Goal: Task Accomplishment & Management: Use online tool/utility

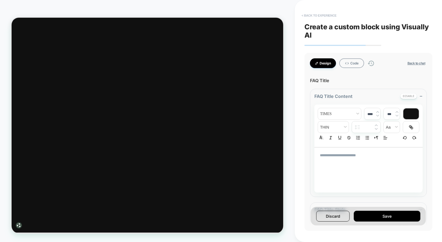
click at [315, 15] on button "< Back to experience" at bounding box center [319, 15] width 40 height 9
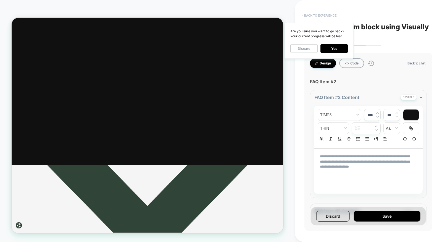
click at [314, 15] on button "< Back to experience" at bounding box center [319, 15] width 40 height 9
click at [302, 47] on button "Discard" at bounding box center [303, 48] width 27 height 9
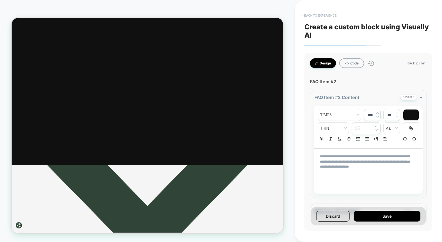
click at [328, 15] on button "< Back to experience" at bounding box center [319, 15] width 40 height 9
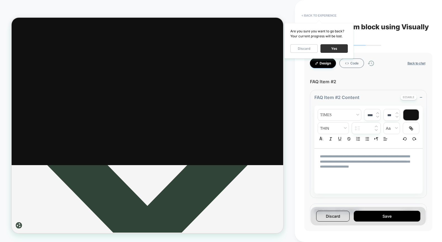
click at [335, 48] on button "Yes" at bounding box center [333, 48] width 27 height 9
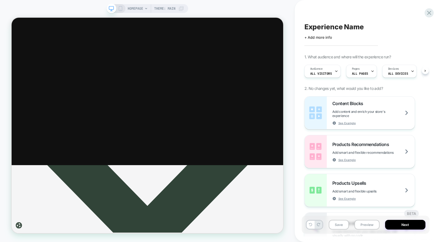
scroll to position [0, 0]
click at [426, 10] on icon at bounding box center [428, 12] width 7 height 7
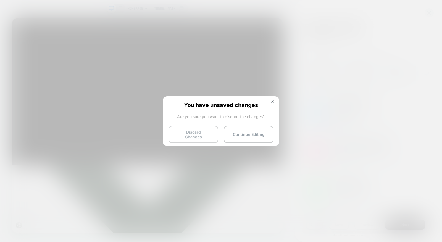
click at [204, 126] on button "Discard Changes" at bounding box center [193, 134] width 50 height 17
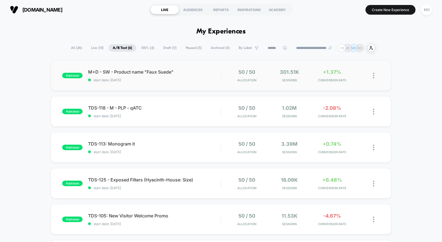
click at [174, 90] on div "published M+D - SW - Product name "Faux Suede" start date: [DATE] 50 / 50 Alloc…" at bounding box center [221, 75] width 340 height 30
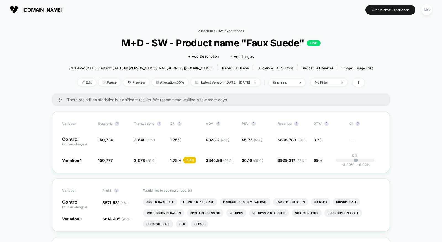
click at [213, 29] on link "< Back to all live experiences" at bounding box center [221, 31] width 46 height 4
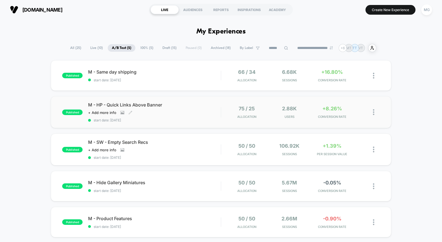
click at [178, 109] on div "M - HP - Quick Links Above Banner Click to view images Click to edit experience…" at bounding box center [154, 112] width 133 height 20
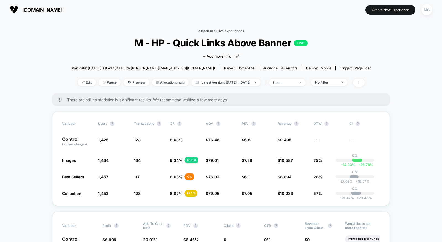
click at [229, 31] on link "< Back to all live experiences" at bounding box center [221, 31] width 46 height 4
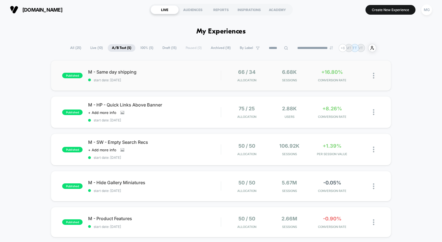
click at [201, 85] on div "published M - Same day shipping start date: 9/29/2025 66 / 34 Allocation 6.68k …" at bounding box center [221, 75] width 340 height 30
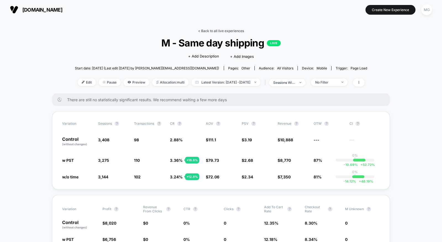
click at [226, 30] on link "< Back to all live experiences" at bounding box center [221, 31] width 46 height 4
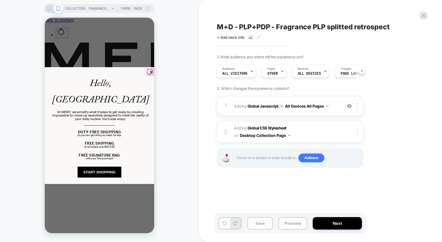
click at [151, 71] on circle "Close dialog" at bounding box center [151, 72] width 6 height 6
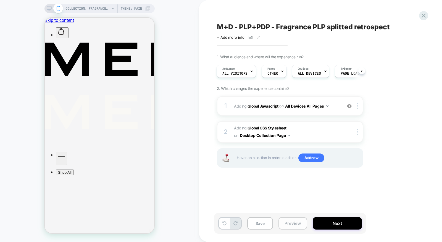
click at [286, 222] on button "Preview" at bounding box center [292, 223] width 29 height 12
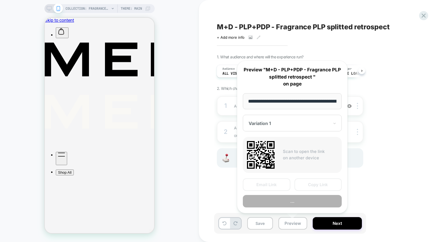
scroll to position [0, 67]
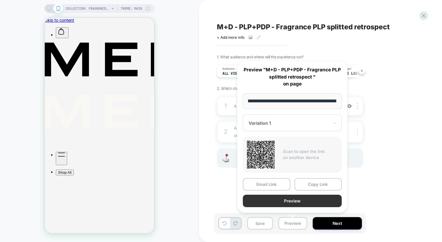
click at [287, 199] on button "Preview" at bounding box center [292, 200] width 99 height 12
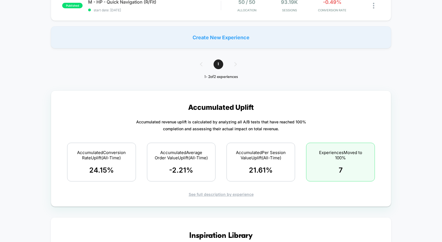
scroll to position [209, 0]
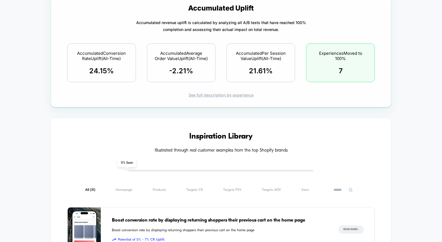
click at [230, 97] on div "See full description by experience" at bounding box center [221, 95] width 320 height 5
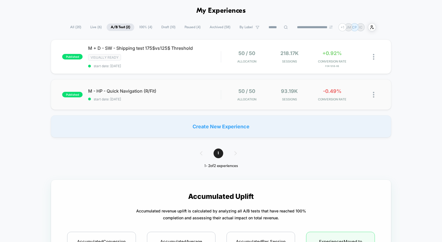
scroll to position [0, 0]
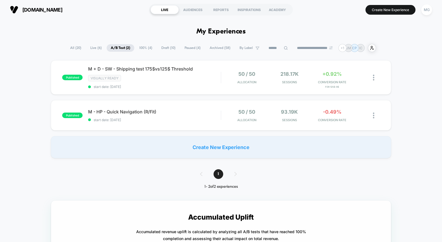
click at [148, 47] on span "100% ( 4 )" at bounding box center [145, 47] width 21 height 7
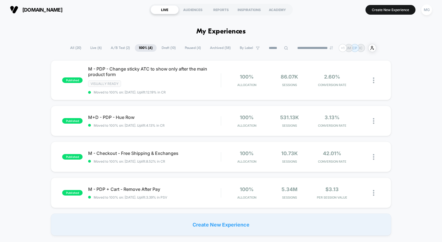
click at [168, 47] on span "Draft ( 10 )" at bounding box center [168, 47] width 22 height 7
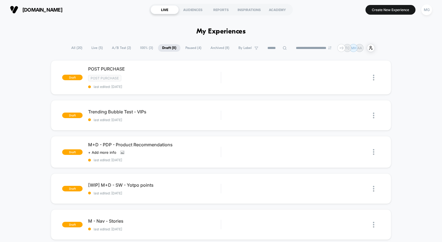
click at [123, 50] on span "A/B Test ( 2 )" at bounding box center [121, 47] width 27 height 7
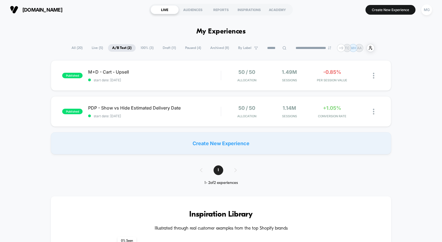
click at [142, 48] on span "100% ( 3 )" at bounding box center [146, 47] width 21 height 7
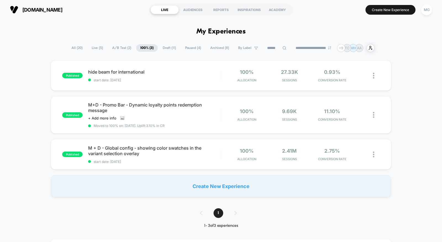
click at [123, 49] on span "A/B Test ( 2 )" at bounding box center [121, 47] width 27 height 7
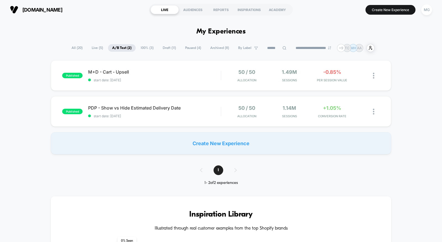
click at [192, 49] on span "Paused ( 4 )" at bounding box center [193, 47] width 24 height 7
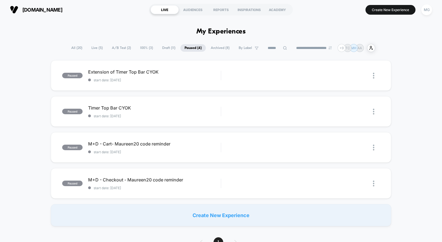
click at [160, 47] on span "Draft ( 11 )" at bounding box center [169, 47] width 22 height 7
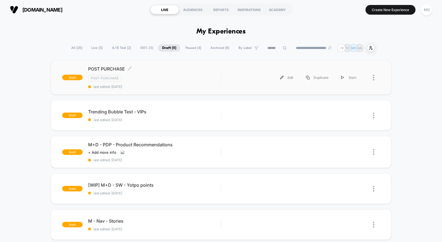
click at [146, 77] on div "Post Purchase" at bounding box center [154, 78] width 133 height 6
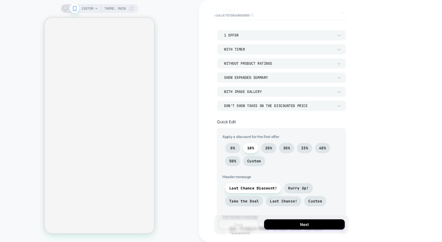
scroll to position [56, 0]
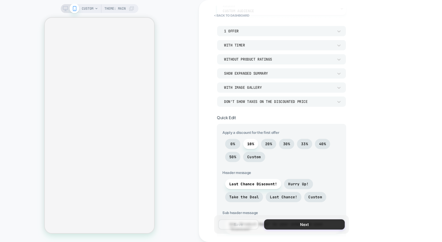
click at [297, 227] on button "Next" at bounding box center [304, 224] width 81 height 10
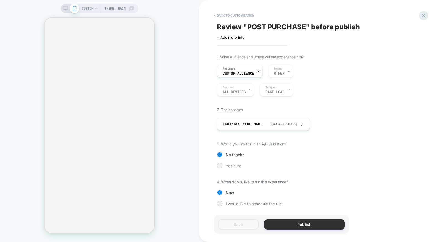
click at [293, 226] on button "Publish" at bounding box center [304, 224] width 81 height 10
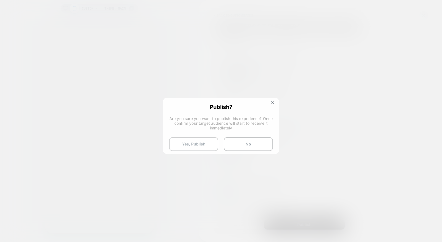
click at [201, 146] on button "Yes, Publish" at bounding box center [193, 144] width 49 height 14
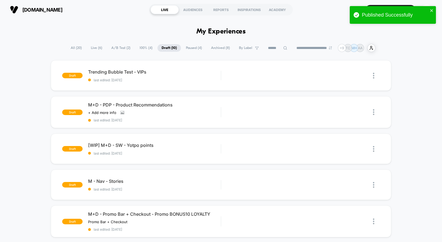
click at [121, 46] on span "A/B Test ( 2 )" at bounding box center [120, 47] width 27 height 7
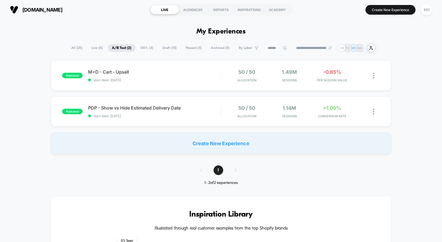
click at [140, 50] on span "100% ( 4 )" at bounding box center [146, 47] width 21 height 7
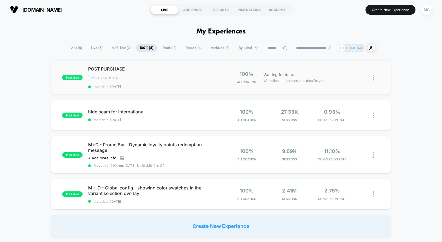
click at [374, 77] on img at bounding box center [373, 78] width 1 height 6
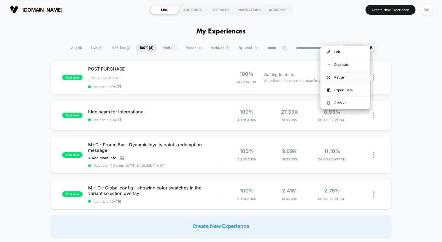
click at [345, 76] on div "Pause" at bounding box center [345, 77] width 50 height 12
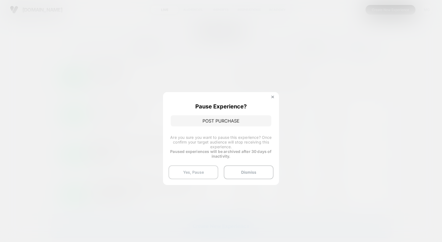
click at [181, 170] on button "Yes, Pause" at bounding box center [193, 172] width 50 height 14
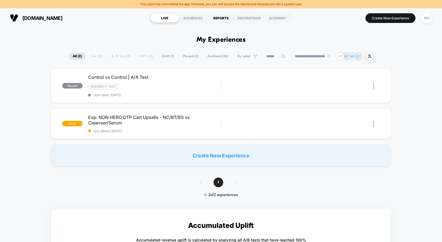
click at [216, 19] on div "REPORTS" at bounding box center [221, 18] width 28 height 9
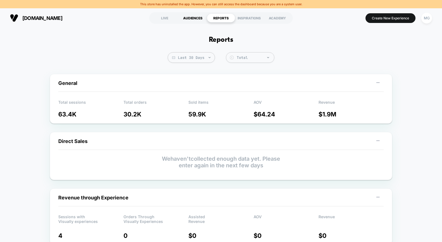
click at [201, 20] on div "AUDIENCES" at bounding box center [193, 18] width 28 height 9
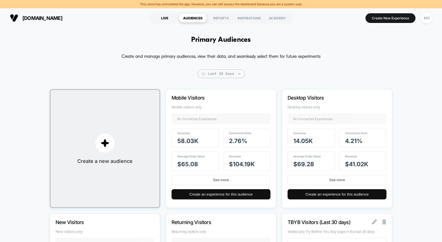
click at [161, 22] on div "LIVE" at bounding box center [165, 18] width 28 height 9
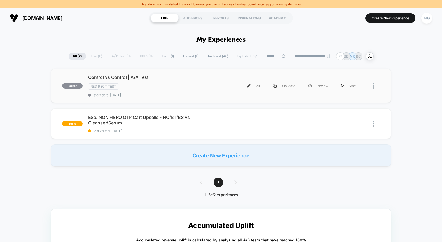
click at [185, 96] on div "paused Control vs Control | A/A Test Redirect Test start date: 8/19/2025 Edit D…" at bounding box center [221, 86] width 340 height 34
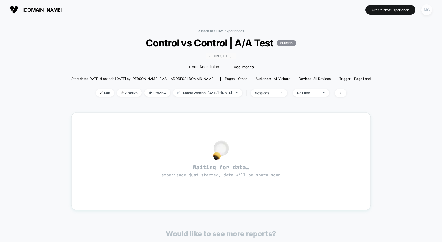
click at [428, 8] on div "MG" at bounding box center [426, 9] width 11 height 11
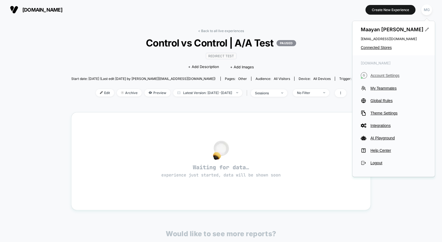
click at [393, 76] on span "Account Settings" at bounding box center [398, 75] width 56 height 4
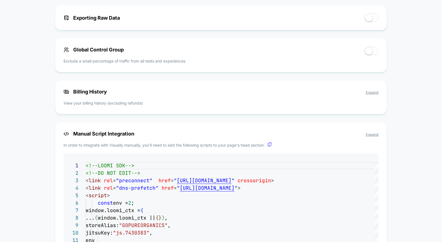
scroll to position [375, 0]
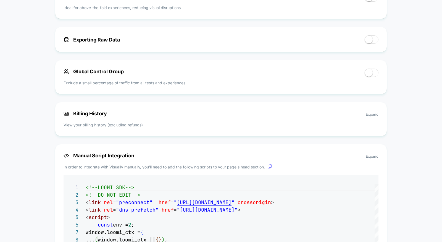
click at [376, 115] on span "Expand" at bounding box center [372, 114] width 13 height 4
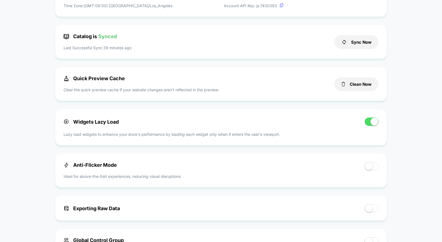
scroll to position [0, 0]
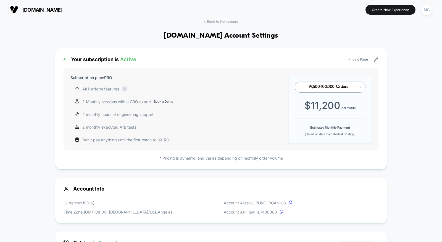
click at [211, 21] on span "< Back to Homepage" at bounding box center [221, 21] width 35 height 4
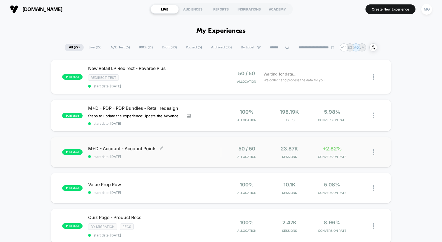
scroll to position [0, 0]
click at [201, 156] on span "start date: [DATE]" at bounding box center [154, 157] width 133 height 4
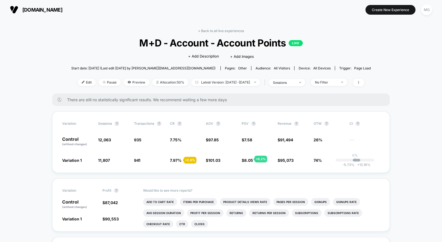
scroll to position [2, 0]
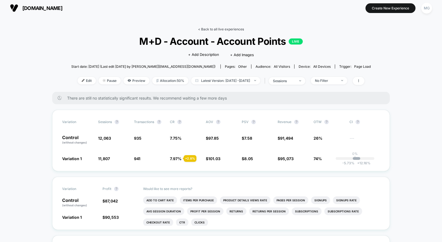
click at [215, 28] on link "< Back to all live experiences" at bounding box center [221, 29] width 46 height 4
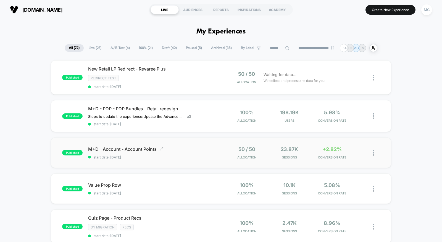
click at [193, 157] on span "start date: [DATE]" at bounding box center [154, 157] width 133 height 4
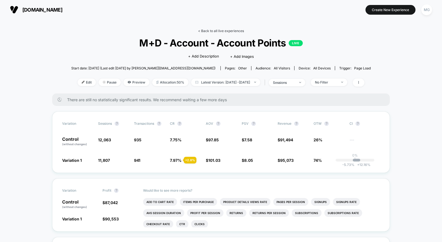
click at [211, 30] on link "< Back to all live experiences" at bounding box center [221, 31] width 46 height 4
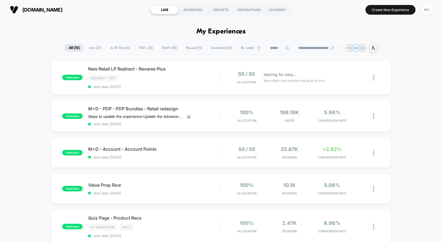
click at [122, 51] on span "A/B Test ( 6 )" at bounding box center [120, 47] width 28 height 7
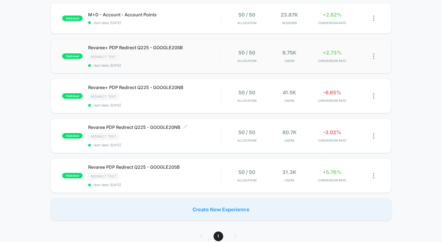
scroll to position [99, 0]
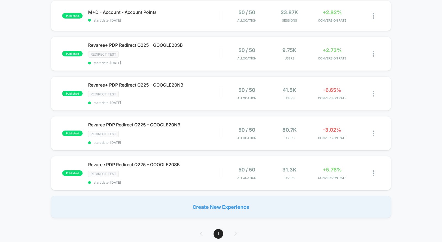
click at [211, 32] on div "published New Retail LP Redirect - Revaree Plus Redirect Test start date: 9/30/…" at bounding box center [221, 89] width 442 height 257
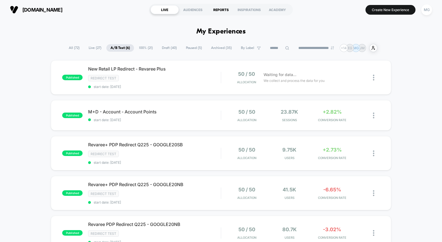
click at [214, 14] on div "REPORTS" at bounding box center [221, 9] width 28 height 9
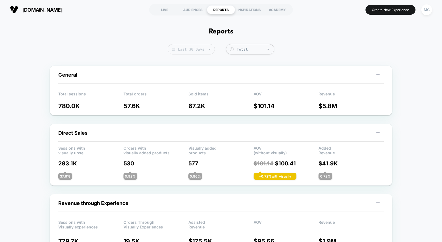
click at [188, 50] on span "Last 30 Days" at bounding box center [191, 49] width 47 height 10
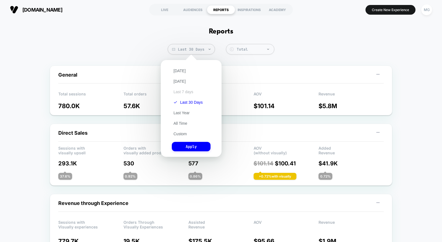
click at [182, 90] on button "Last 7 days" at bounding box center [183, 91] width 23 height 5
click at [191, 145] on button "Apply" at bounding box center [191, 146] width 39 height 9
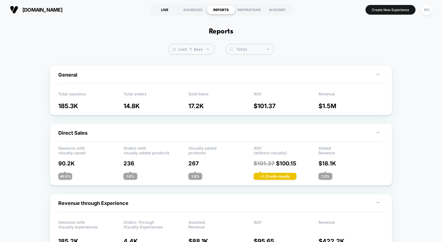
click at [165, 12] on div "LIVE" at bounding box center [165, 9] width 28 height 9
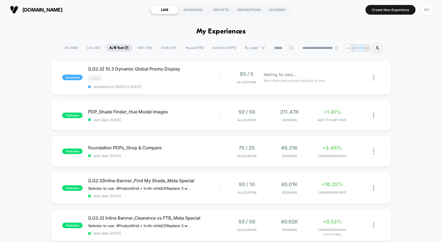
click at [171, 49] on span "Draft ( 167 )" at bounding box center [169, 47] width 24 height 7
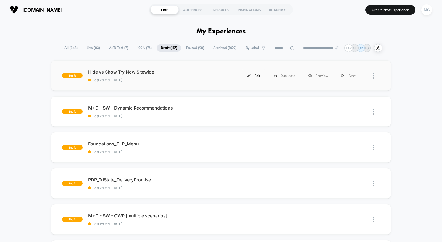
click at [256, 74] on div "Edit" at bounding box center [254, 75] width 26 height 12
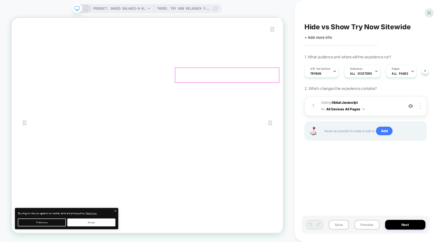
scroll to position [0, 0]
click at [373, 105] on span "Adding Global Javascript on All Devices All Pages" at bounding box center [361, 105] width 80 height 13
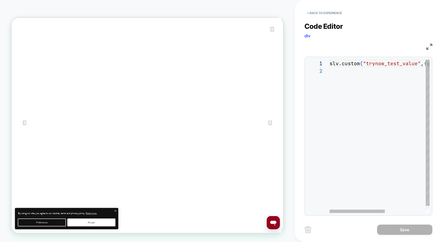
scroll to position [0, 0]
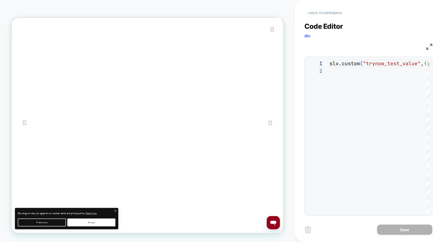
click at [327, 9] on button "< Back to experience" at bounding box center [324, 13] width 40 height 9
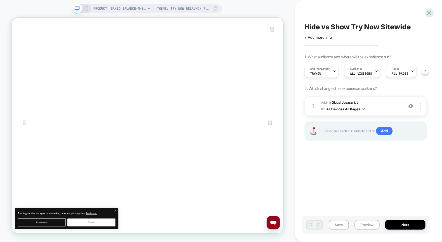
scroll to position [0, 0]
click at [357, 224] on button "Preview" at bounding box center [366, 225] width 25 height 10
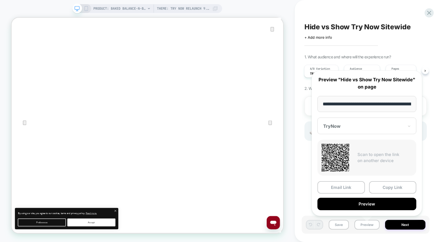
scroll to position [0, 190]
click at [357, 204] on button "Preview" at bounding box center [366, 204] width 99 height 12
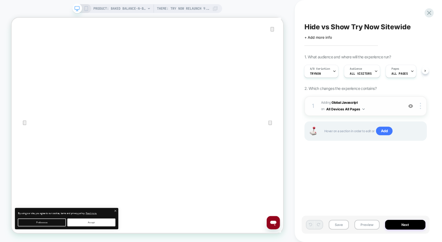
click at [367, 109] on span "Adding Global Javascript on All Devices All Pages" at bounding box center [361, 105] width 80 height 13
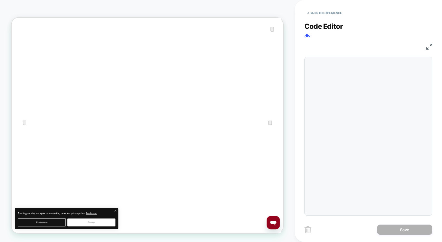
scroll to position [7, 0]
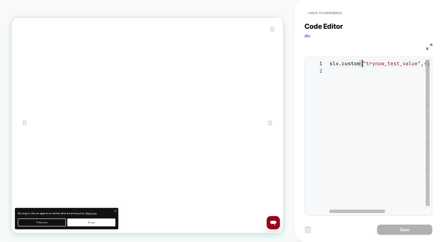
click at [363, 64] on div "slv.custom ( "trynow_test_value" , { group: "trynow" } ) ;" at bounding box center [417, 140] width 174 height 160
click at [363, 64] on span ""trynow_test_value"" at bounding box center [392, 63] width 58 height 6
click at [363, 64] on div "slv.custom ( "trynow_test_value" , { group: "trynow" } ) ;" at bounding box center [417, 140] width 174 height 160
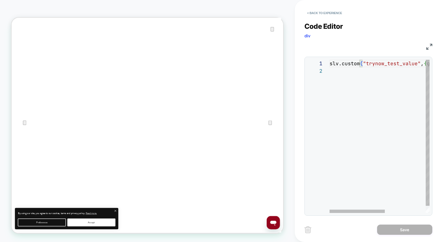
scroll to position [0, 30]
click at [363, 64] on div "slv.custom ( "trynow_test_value" , { group: "trynow" } ) ;" at bounding box center [417, 140] width 174 height 160
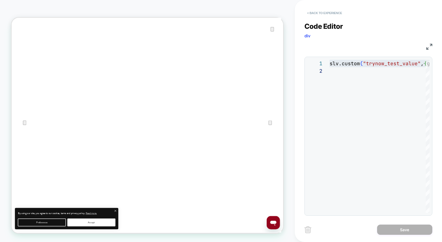
click at [315, 13] on button "< Back to experience" at bounding box center [324, 13] width 40 height 9
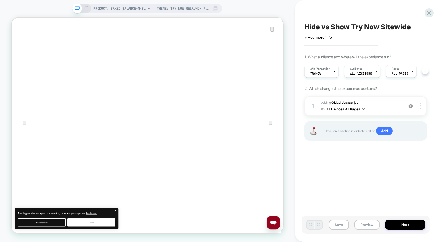
scroll to position [0, 0]
click at [427, 12] on icon at bounding box center [428, 12] width 7 height 7
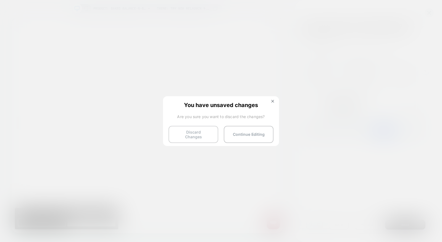
click at [178, 130] on button "Discard Changes" at bounding box center [193, 134] width 50 height 17
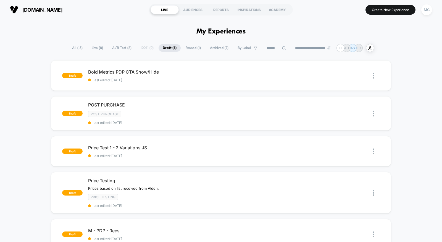
click at [124, 48] on span "A/B Test ( 8 )" at bounding box center [122, 47] width 28 height 7
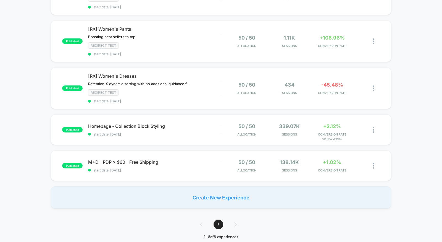
scroll to position [227, 0]
click at [191, 132] on div "published Homepage - Collection Block Styling start date: [DATE] 50 / 50 Alloca…" at bounding box center [221, 130] width 340 height 30
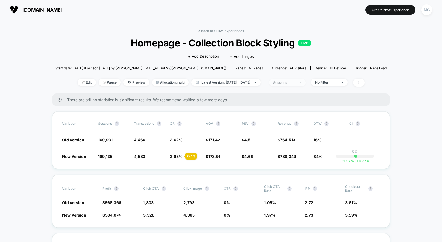
click at [292, 83] on div "sessions" at bounding box center [284, 82] width 22 height 4
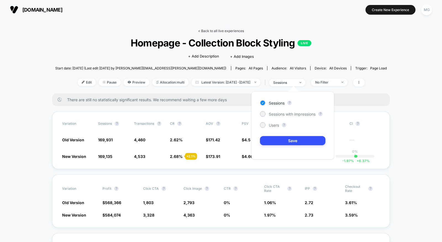
click at [217, 30] on link "< Back to all live experiences" at bounding box center [221, 31] width 46 height 4
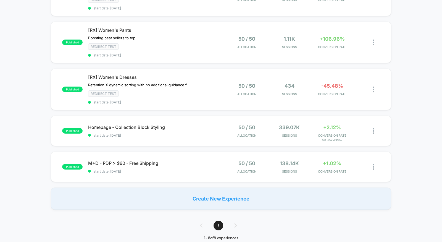
scroll to position [247, 0]
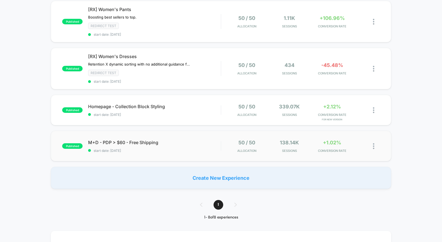
click at [201, 149] on div "published M+D - PDP > $60 - Free Shipping start date: [DATE] 50 / 50 Allocation…" at bounding box center [221, 146] width 340 height 30
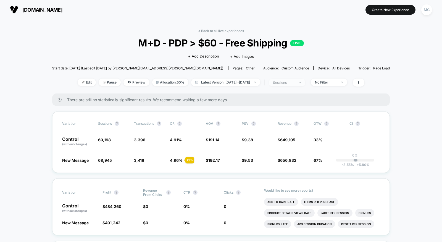
click at [293, 81] on div "sessions" at bounding box center [284, 82] width 22 height 4
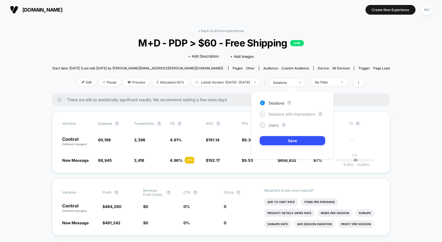
click at [291, 113] on span "Sessions with impressions" at bounding box center [291, 114] width 47 height 5
click at [288, 141] on button "Save" at bounding box center [292, 140] width 65 height 9
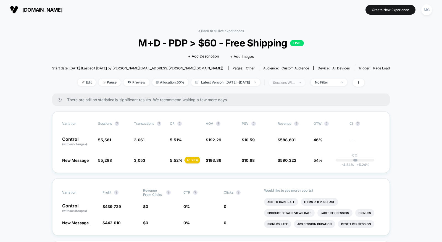
click at [295, 80] on div "sessions with impression" at bounding box center [284, 82] width 22 height 4
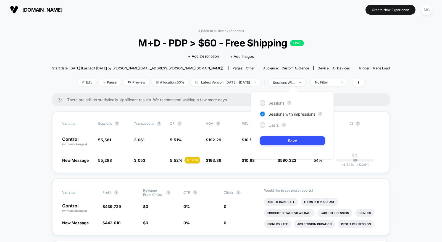
drag, startPoint x: 267, startPoint y: 102, endPoint x: 273, endPoint y: 125, distance: 23.5
click at [267, 102] on div "Sessions" at bounding box center [272, 103] width 25 height 6
click at [283, 138] on button "Save" at bounding box center [292, 140] width 65 height 9
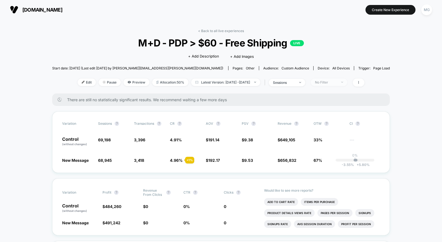
click at [343, 81] on img at bounding box center [342, 81] width 2 height 1
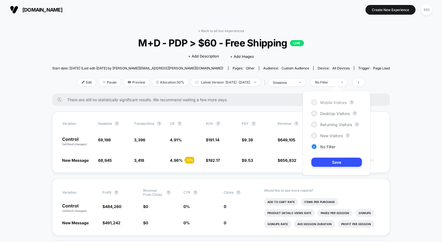
click at [335, 103] on span "Mobile Visitors" at bounding box center [333, 102] width 27 height 5
click at [328, 161] on button "Save" at bounding box center [336, 161] width 51 height 9
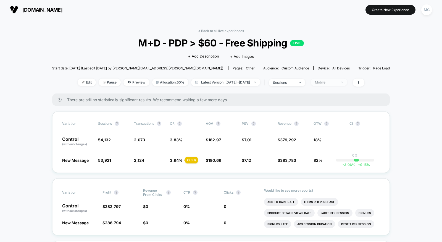
click at [337, 82] on div "Mobile" at bounding box center [326, 82] width 22 height 4
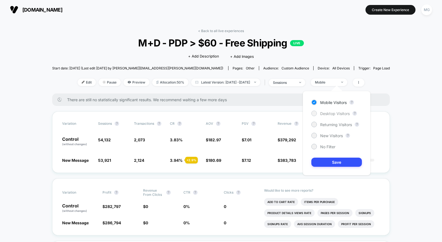
click at [333, 113] on span "Desktop Visitors" at bounding box center [335, 113] width 30 height 5
click at [327, 160] on button "Save" at bounding box center [336, 161] width 51 height 9
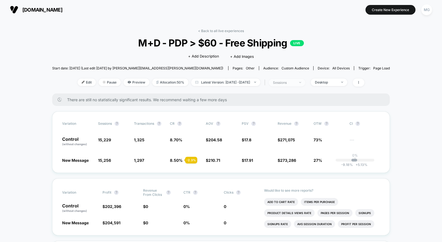
click at [295, 83] on div "sessions" at bounding box center [284, 82] width 22 height 4
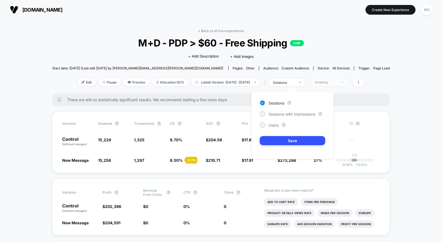
click at [335, 83] on div "Desktop" at bounding box center [326, 82] width 22 height 4
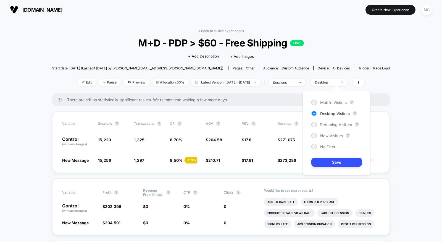
click at [321, 143] on div "Mobile Visitors ? Desktop Visitors ? Returning Visitors ? New Visitors ? No Fil…" at bounding box center [337, 133] width 68 height 84
click at [323, 148] on span "No Filter" at bounding box center [327, 146] width 15 height 5
click at [327, 159] on button "Save" at bounding box center [336, 161] width 51 height 9
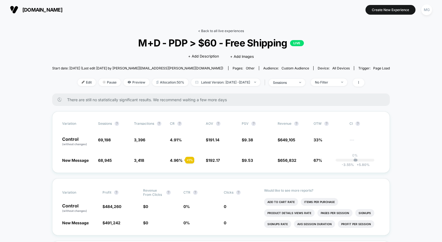
click at [228, 31] on link "< Back to all live experiences" at bounding box center [221, 31] width 46 height 4
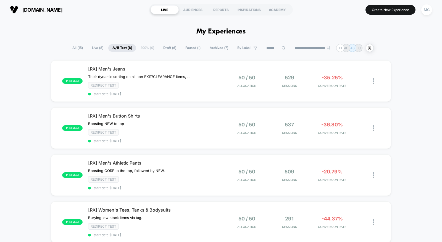
click at [171, 49] on span "Draft ( 6 )" at bounding box center [169, 47] width 21 height 7
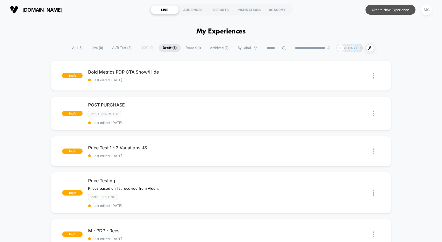
click at [391, 12] on button "Create New Experience" at bounding box center [390, 10] width 50 height 10
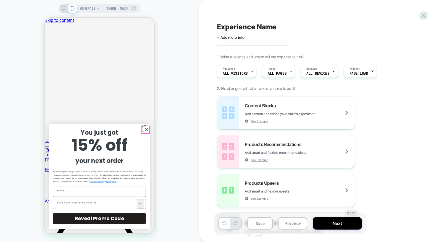
click at [143, 129] on circle "Close dialog" at bounding box center [146, 129] width 7 height 7
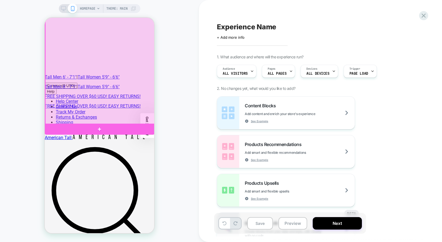
scroll to position [65, 0]
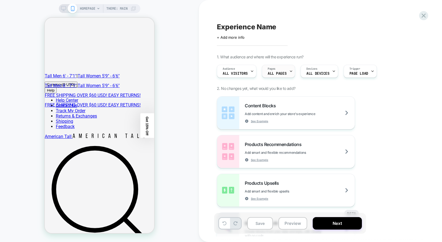
click at [284, 71] on div "Pages ALL PAGES" at bounding box center [277, 71] width 30 height 12
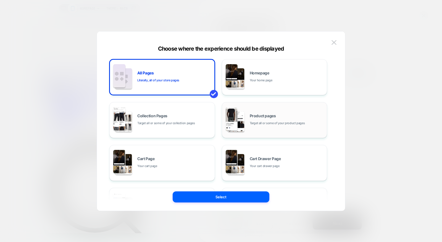
click at [272, 118] on div "Product pages Target all or some of your product pages" at bounding box center [287, 120] width 75 height 12
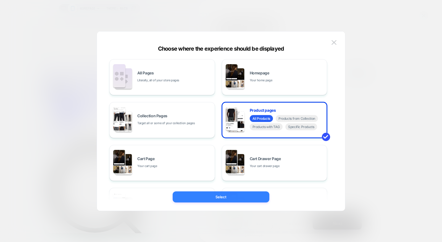
click at [250, 195] on button "Select" at bounding box center [221, 196] width 97 height 11
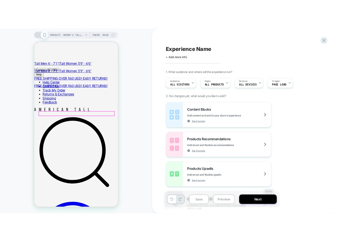
scroll to position [140, 0]
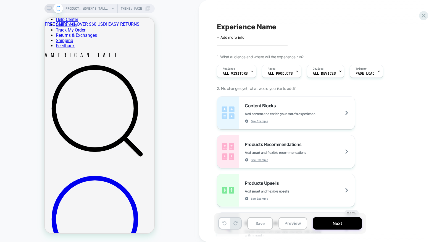
click at [182, 104] on div "PRODUCT: Women's Tall Cotton Leggings in Black [legging] PRODUCT: Women's Tall …" at bounding box center [99, 121] width 199 height 231
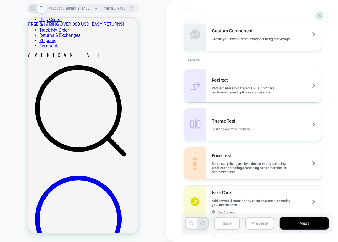
scroll to position [292, 0]
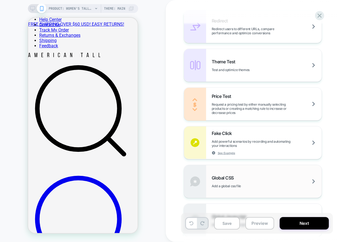
click at [239, 175] on div "Global CSS Add a global css file" at bounding box center [267, 181] width 110 height 13
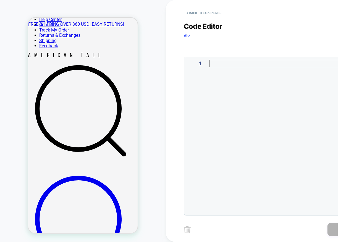
click at [225, 64] on div at bounding box center [294, 136] width 171 height 153
type textarea "**********"
click at [246, 61] on div "#shopify-section-template--26400471580753__main-pr oduct > div > div > div > an…" at bounding box center [17, 136] width 726 height 153
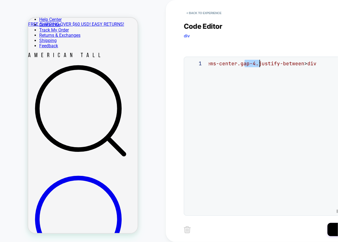
click at [246, 61] on div "#shopify-section-template--26400471580753__main-pr oduct > div > div > div > an…" at bounding box center [17, 136] width 726 height 153
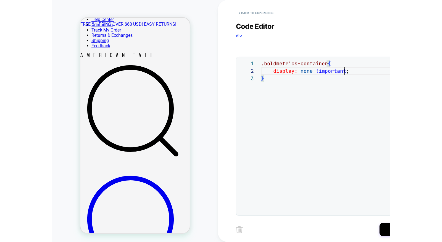
scroll to position [7, 83]
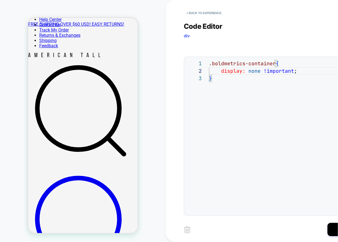
type textarea "**********"
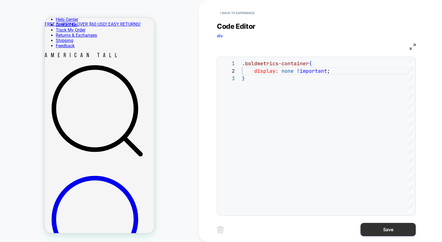
click at [388, 231] on button "Save" at bounding box center [387, 229] width 55 height 13
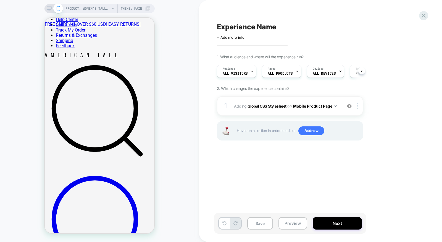
scroll to position [0, 0]
click at [252, 26] on span "Experience Name" at bounding box center [246, 27] width 59 height 8
type textarea "**********"
click at [386, 29] on icon at bounding box center [385, 26] width 7 height 7
click at [358, 105] on div at bounding box center [358, 106] width 9 height 6
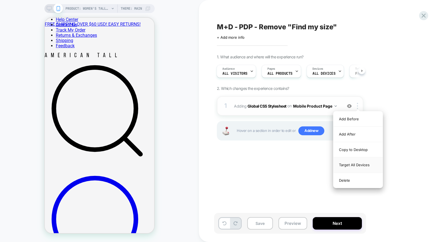
click at [348, 164] on div "Target All Devices" at bounding box center [357, 164] width 49 height 15
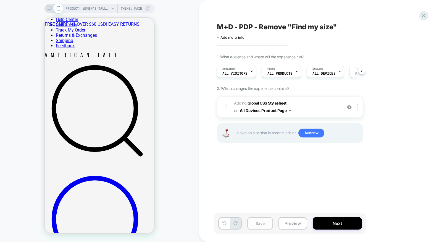
click at [263, 225] on button "Save" at bounding box center [260, 223] width 26 height 12
click at [422, 14] on icon at bounding box center [424, 16] width 4 height 4
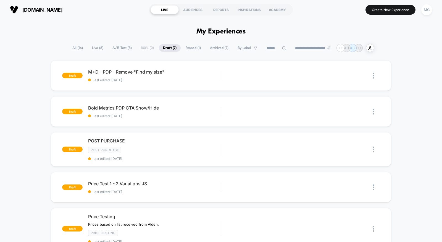
click at [117, 49] on span "A/B Test ( 8 )" at bounding box center [122, 47] width 28 height 7
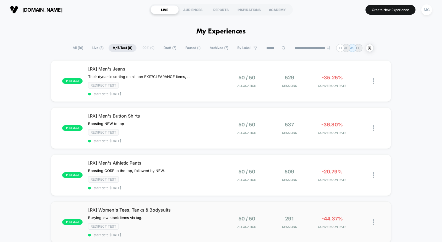
scroll to position [0, 0]
click at [174, 84] on div "Redirect Test" at bounding box center [154, 85] width 133 height 6
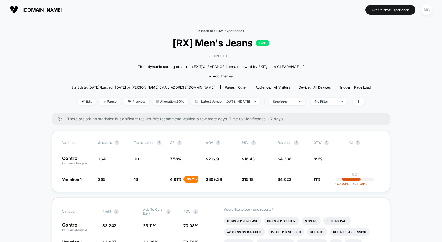
click at [223, 31] on link "< Back to all live experiences" at bounding box center [221, 31] width 46 height 4
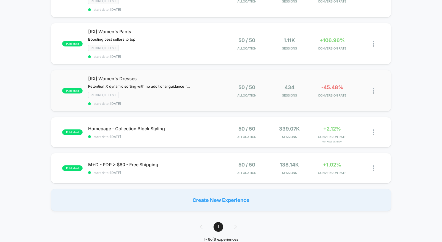
scroll to position [225, 0]
click at [197, 135] on div "published Homepage - Collection Block Styling start date: 9/20/2025 50 / 50 All…" at bounding box center [221, 132] width 340 height 30
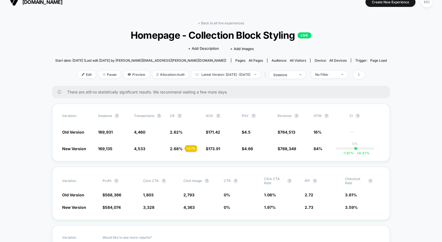
scroll to position [7, 0]
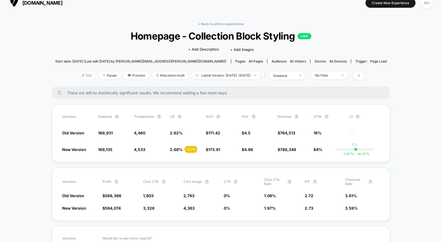
click at [78, 77] on span "Edit" at bounding box center [87, 75] width 18 height 7
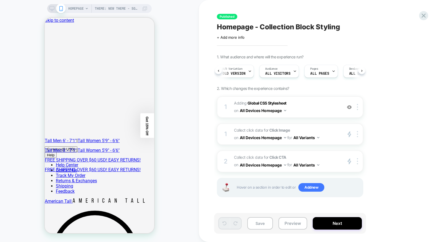
scroll to position [0, 9]
click at [312, 71] on div "Pages ALL PAGES" at bounding box center [311, 71] width 30 height 12
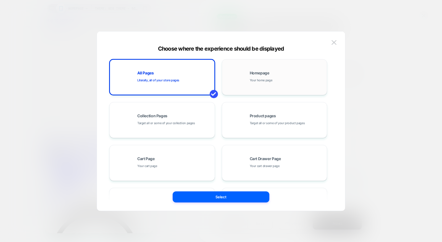
click at [301, 71] on div "Homepage Your home page" at bounding box center [287, 77] width 75 height 12
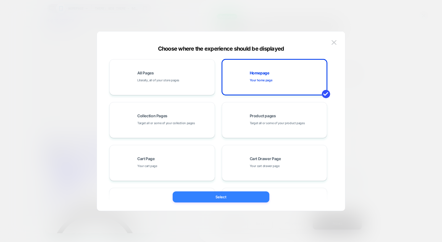
click at [240, 195] on button "Select" at bounding box center [221, 196] width 97 height 11
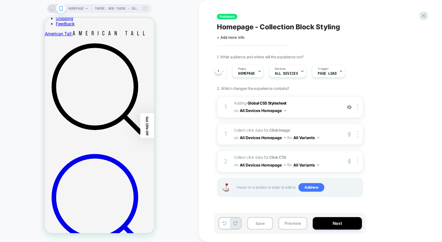
scroll to position [169, 0]
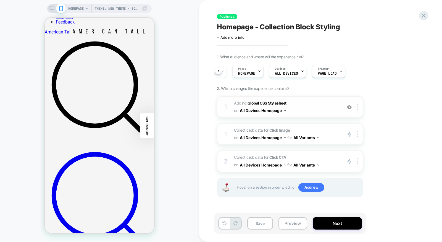
click at [351, 108] on img at bounding box center [349, 107] width 5 height 5
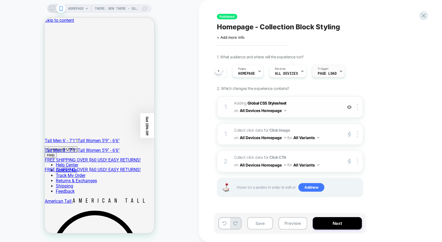
click at [328, 73] on span "Page Load" at bounding box center [327, 74] width 19 height 4
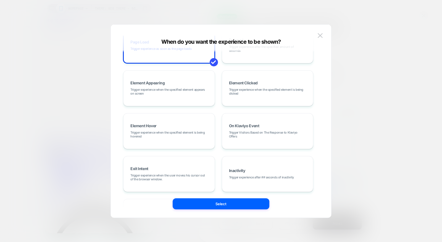
scroll to position [69, 0]
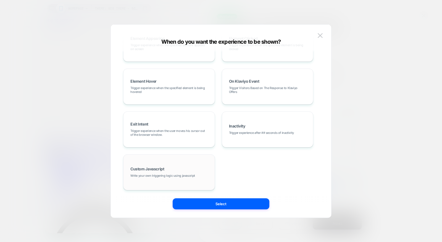
click at [161, 169] on span "Custom Javascript" at bounding box center [147, 169] width 34 height 4
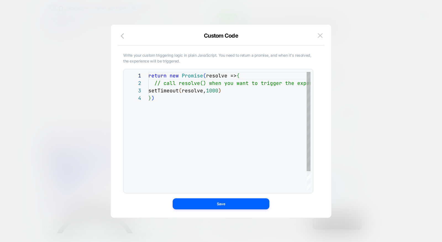
scroll to position [22, 0]
click at [319, 32] on button at bounding box center [320, 35] width 8 height 8
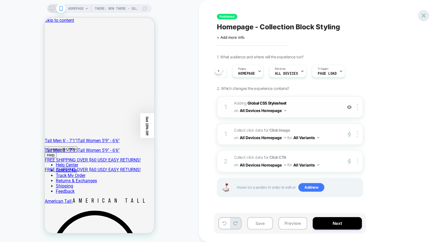
click at [421, 15] on icon at bounding box center [423, 15] width 7 height 7
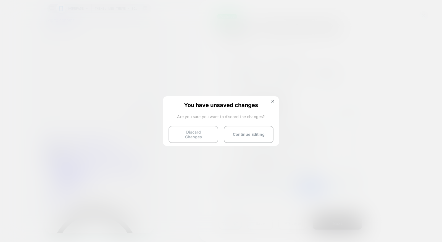
click at [206, 135] on button "Discard Changes" at bounding box center [193, 134] width 50 height 17
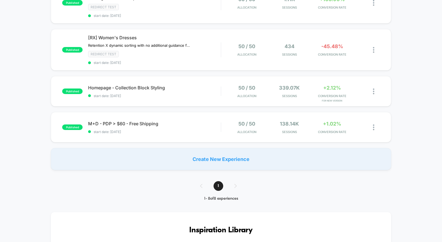
scroll to position [271, 0]
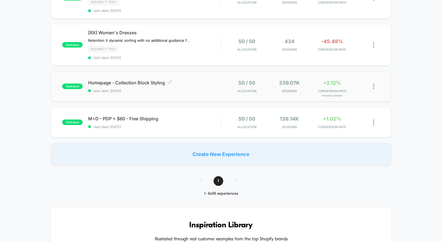
click at [173, 89] on span "start date: 9/20/2025" at bounding box center [154, 91] width 133 height 4
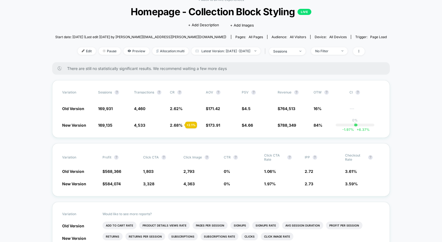
scroll to position [20, 0]
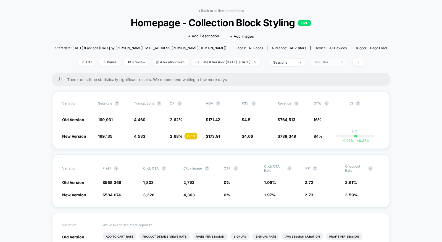
click at [327, 63] on div "No Filter" at bounding box center [326, 62] width 22 height 4
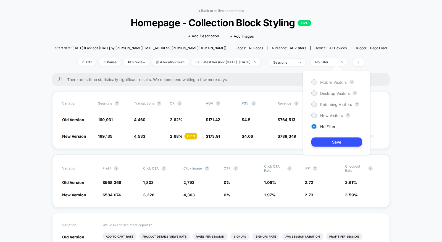
click at [322, 80] on span "Mobile Visitors" at bounding box center [333, 82] width 27 height 5
click at [325, 140] on button "Save" at bounding box center [336, 141] width 51 height 9
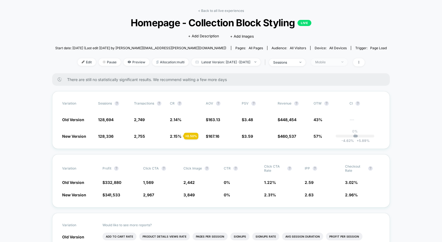
click at [337, 60] on div "Mobile" at bounding box center [326, 62] width 22 height 4
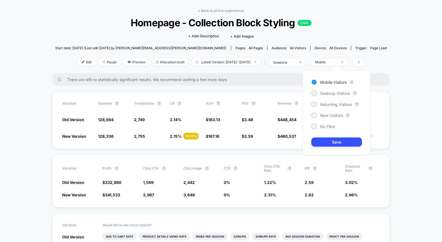
click at [344, 115] on div "New Visitors ?" at bounding box center [336, 115] width 51 height 6
click at [340, 115] on span "New Visitors" at bounding box center [331, 115] width 23 height 5
click at [329, 142] on button "Save" at bounding box center [336, 141] width 51 height 9
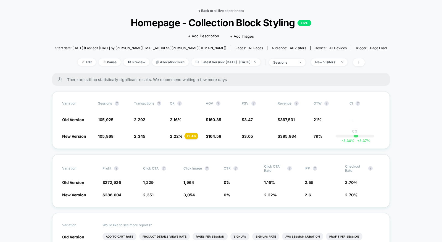
click at [214, 9] on link "< Back to all live experiences" at bounding box center [221, 11] width 46 height 4
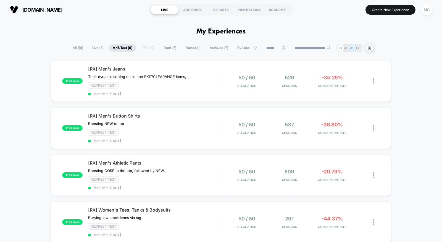
click at [169, 48] on span "Draft ( 7 )" at bounding box center [169, 47] width 21 height 7
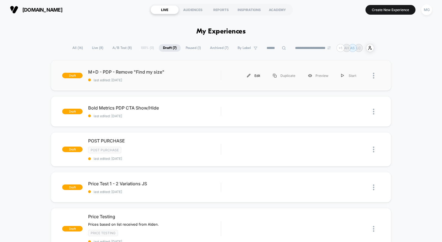
click at [253, 75] on div "Edit" at bounding box center [254, 75] width 26 height 12
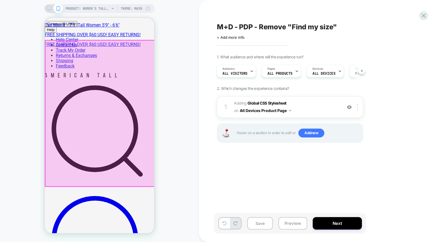
scroll to position [120, 0]
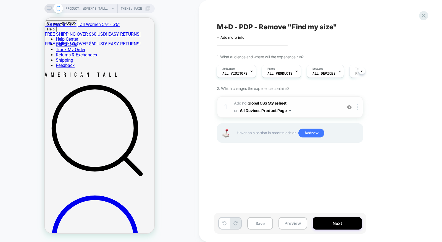
click at [351, 107] on img at bounding box center [349, 107] width 5 height 5
click at [320, 73] on span "Page Load" at bounding box center [326, 74] width 19 height 4
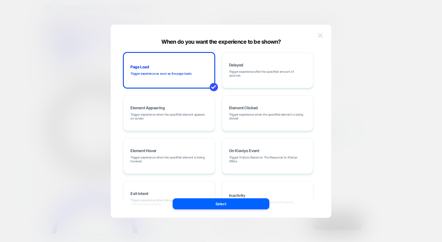
click at [320, 33] on img at bounding box center [320, 35] width 5 height 5
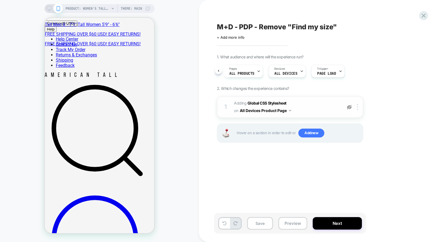
click at [348, 106] on img at bounding box center [349, 107] width 5 height 5
click at [315, 134] on span "Add new" at bounding box center [311, 132] width 26 height 9
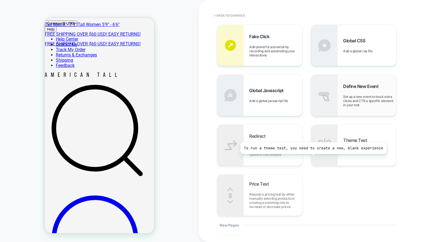
scroll to position [173, 0]
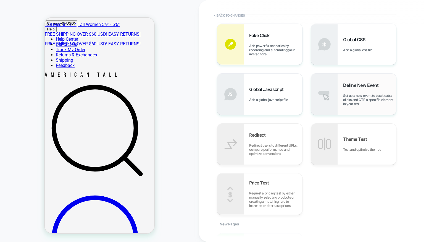
click at [352, 104] on span "Set up a new event to track extra clicks and CTR a specific element in your test" at bounding box center [369, 99] width 53 height 12
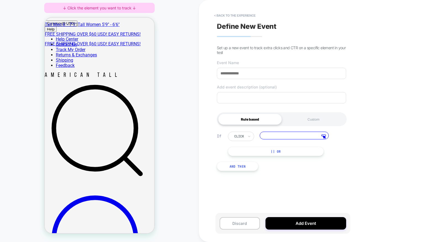
click at [238, 165] on button "And Then" at bounding box center [237, 165] width 41 height 9
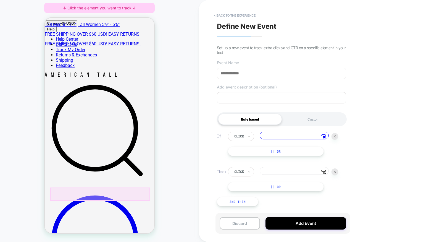
click at [246, 16] on button "< back to the experience" at bounding box center [234, 15] width 47 height 9
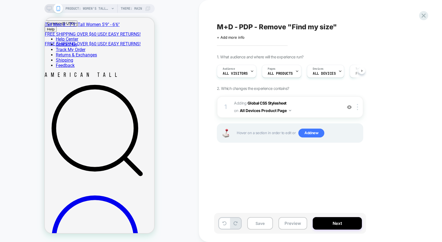
scroll to position [0, 0]
click at [261, 223] on button "Save" at bounding box center [260, 223] width 26 height 12
click at [350, 105] on img at bounding box center [349, 107] width 5 height 5
click at [308, 135] on span "Add new" at bounding box center [311, 132] width 26 height 9
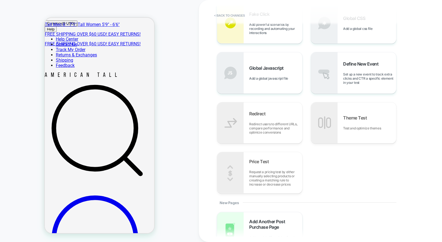
scroll to position [198, 0]
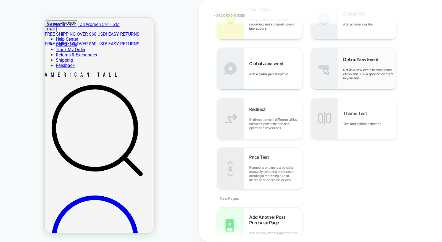
click at [343, 70] on span "Set up a new event to track extra clicks and CTR a specific element in your test" at bounding box center [369, 74] width 53 height 12
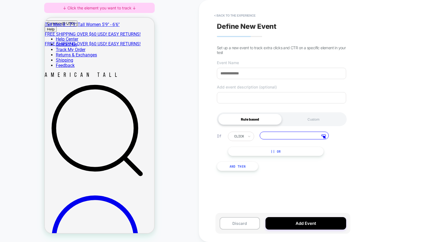
click at [272, 151] on button "|| Or" at bounding box center [276, 150] width 96 height 9
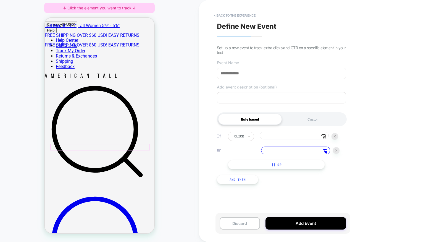
scroll to position [119, 0]
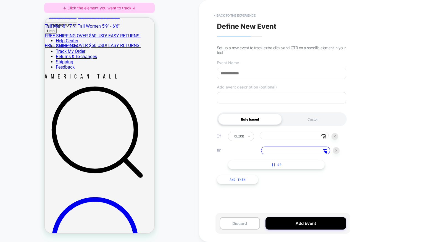
click at [335, 151] on img at bounding box center [336, 150] width 2 height 2
click at [242, 15] on button "< back to the experience" at bounding box center [234, 15] width 47 height 9
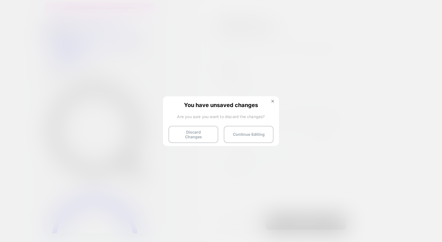
click at [273, 101] on img at bounding box center [272, 101] width 3 height 3
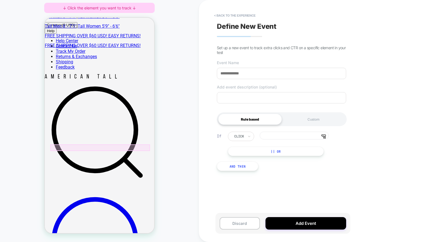
click at [115, 146] on div at bounding box center [100, 147] width 100 height 7
drag, startPoint x: 126, startPoint y: 125, endPoint x: 233, endPoint y: 165, distance: 114.1
click at [126, 125] on span "Track Clicks" at bounding box center [120, 125] width 19 height 4
click at [281, 134] on input at bounding box center [294, 135] width 69 height 8
click at [108, 160] on div at bounding box center [109, 159] width 17 height 13
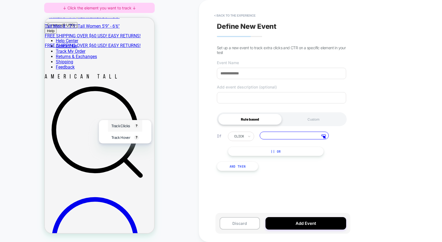
click at [117, 127] on span "Track Clicks" at bounding box center [120, 125] width 19 height 4
type input "**********"
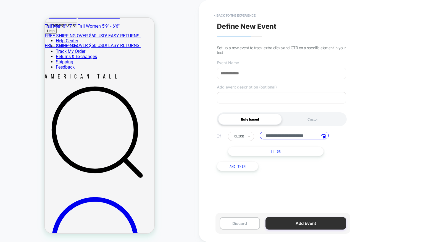
click at [311, 227] on button "Add Event" at bounding box center [305, 223] width 81 height 12
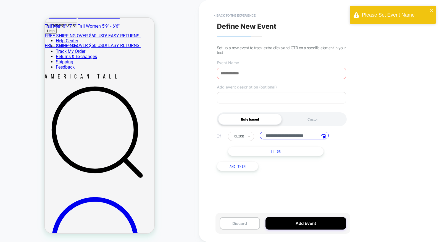
click at [282, 70] on input at bounding box center [281, 73] width 129 height 11
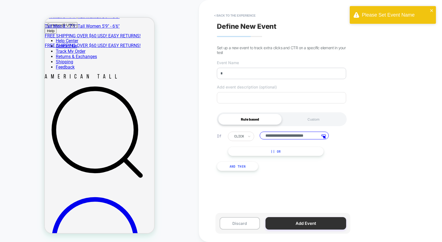
type input "*"
click at [290, 221] on button "Add Event" at bounding box center [305, 223] width 81 height 12
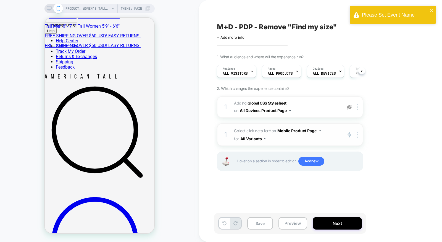
scroll to position [0, 0]
click at [258, 139] on button "All Variants" at bounding box center [253, 139] width 26 height 8
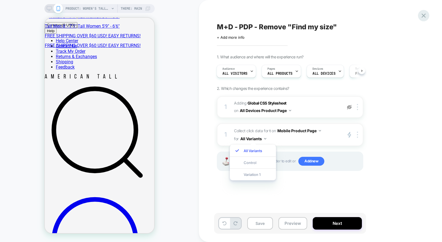
click at [422, 13] on icon at bounding box center [423, 15] width 7 height 7
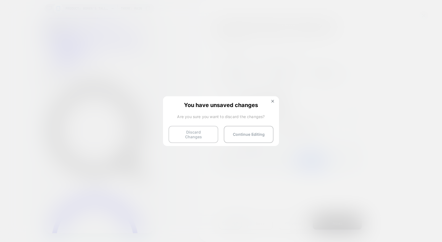
click at [207, 138] on button "Discard Changes" at bounding box center [193, 134] width 50 height 17
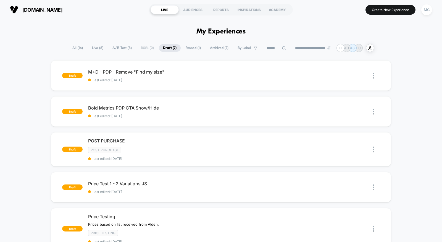
click at [125, 48] on span "A/B Test ( 8 )" at bounding box center [122, 47] width 28 height 7
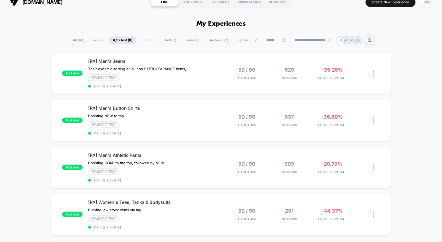
scroll to position [4, 0]
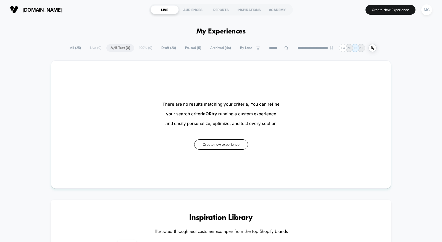
click at [166, 48] on span "Draft ( 20 )" at bounding box center [168, 47] width 23 height 7
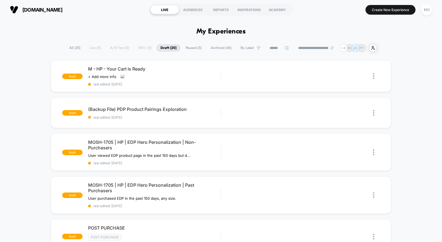
click at [195, 49] on span "Paused ( 5 )" at bounding box center [193, 47] width 24 height 7
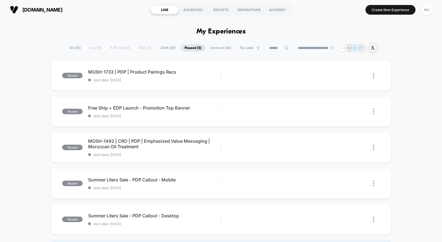
click at [175, 47] on div "**********" at bounding box center [220, 48] width 311 height 8
click at [166, 49] on span "Draft ( 20 )" at bounding box center [168, 47] width 23 height 7
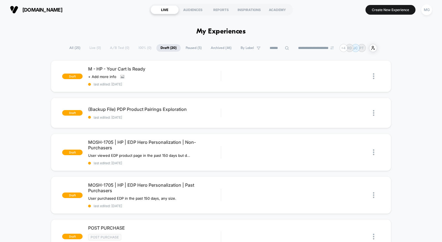
click at [188, 49] on span "Paused ( 5 )" at bounding box center [193, 47] width 24 height 7
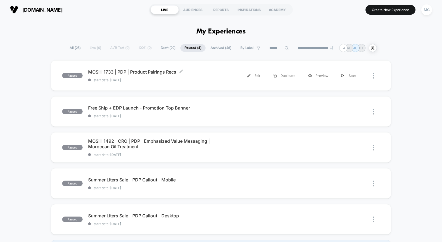
drag, startPoint x: 174, startPoint y: 81, endPoint x: 157, endPoint y: 83, distance: 17.2
click at [174, 81] on span "start date: [DATE]" at bounding box center [154, 80] width 133 height 4
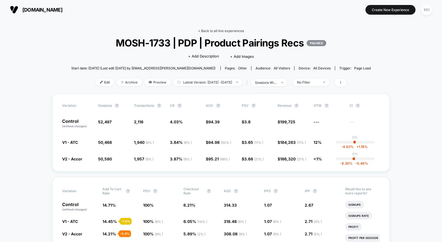
click at [232, 29] on link "< Back to all live experiences" at bounding box center [221, 31] width 46 height 4
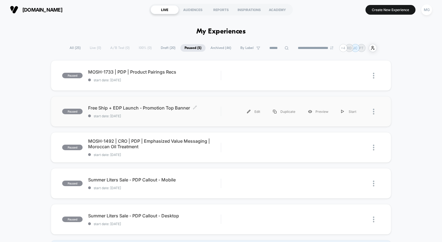
click at [214, 110] on div "Free Ship + EDP Launch - Promotion Top Banner Click to edit experience details …" at bounding box center [154, 111] width 133 height 13
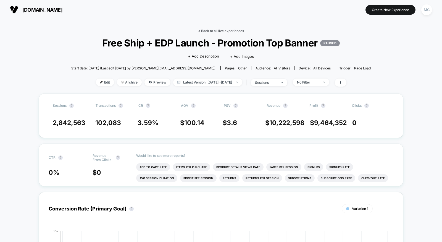
click at [218, 30] on link "< Back to all live experiences" at bounding box center [221, 31] width 46 height 4
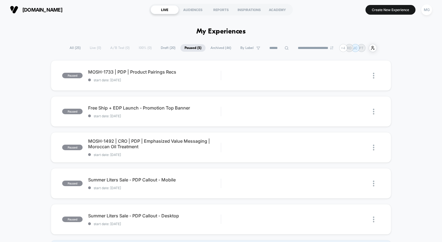
click at [166, 50] on span "Draft ( 20 )" at bounding box center [168, 47] width 23 height 7
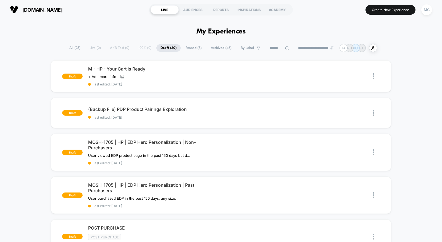
click at [187, 49] on span "Paused ( 5 )" at bounding box center [193, 47] width 24 height 7
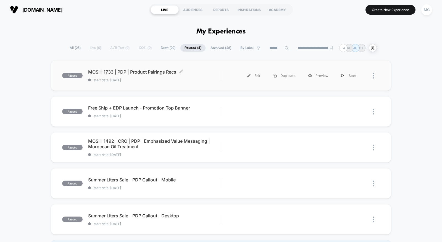
click at [159, 81] on span "start date: [DATE]" at bounding box center [154, 80] width 133 height 4
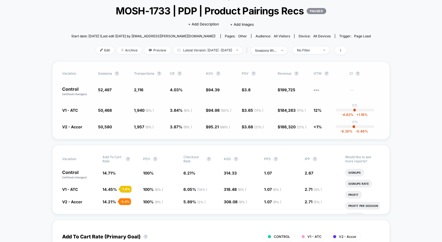
scroll to position [33, 0]
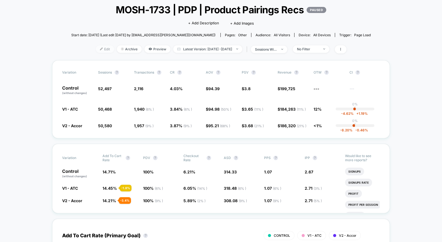
click at [96, 49] on span "Edit" at bounding box center [105, 48] width 18 height 7
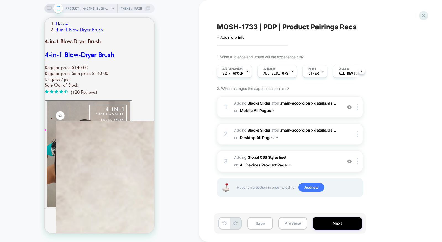
scroll to position [192, 0]
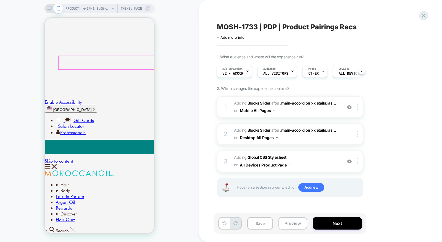
click at [290, 110] on span "#_loomi_addon_1752807757122 Adding Blocks Slider AFTER .main-accordion > detail…" at bounding box center [286, 106] width 105 height 15
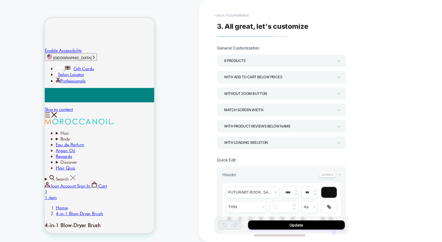
click at [231, 16] on button "< Back to experience" at bounding box center [231, 15] width 40 height 9
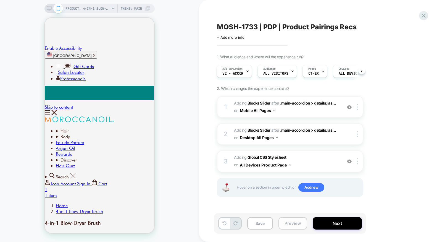
scroll to position [0, 568]
click at [238, 69] on span "A/B Variation" at bounding box center [232, 69] width 20 height 4
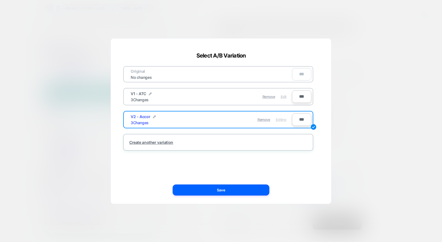
click at [283, 96] on span "Edit" at bounding box center [284, 96] width 6 height 4
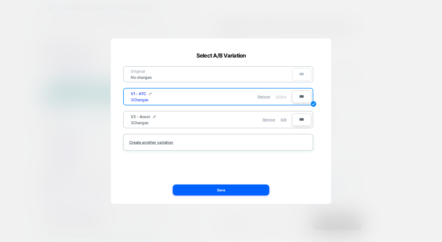
scroll to position [329, 0]
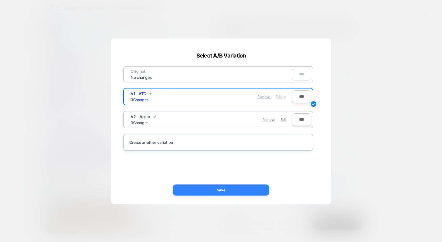
click at [241, 188] on button "Save" at bounding box center [221, 189] width 97 height 11
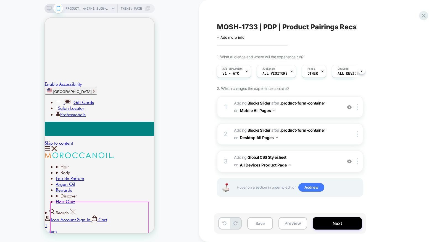
scroll to position [196, 0]
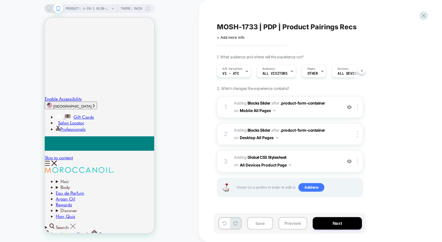
click at [428, 16] on div "MOSH-1733 | PDP | Product Pairings Recs Click to edit experience details + Add …" at bounding box center [320, 121] width 243 height 242
click at [425, 17] on icon at bounding box center [424, 16] width 4 height 4
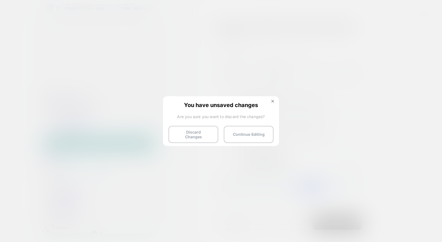
drag, startPoint x: 206, startPoint y: 134, endPoint x: 259, endPoint y: 152, distance: 56.0
click at [206, 133] on button "Discard Changes" at bounding box center [193, 134] width 50 height 17
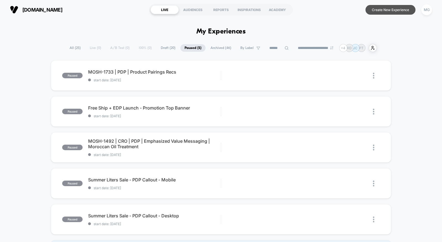
click at [385, 9] on button "Create New Experience" at bounding box center [390, 10] width 50 height 10
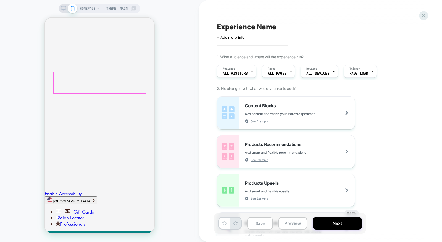
scroll to position [177, 0]
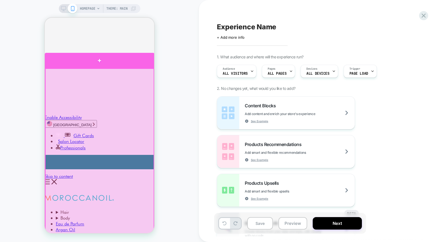
click at [143, 60] on div at bounding box center [100, 60] width 110 height 15
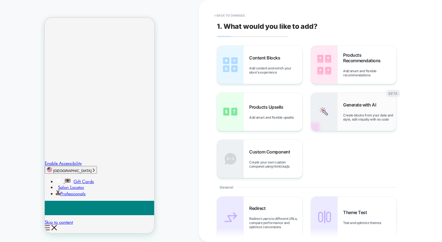
scroll to position [131, 0]
click at [374, 111] on div "Generate with AI Create blocks from your data and style, edit visually with no …" at bounding box center [369, 111] width 53 height 19
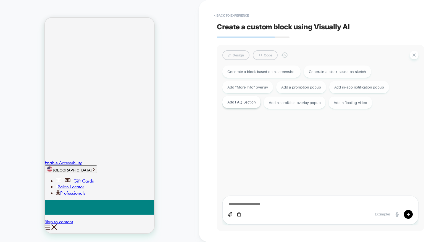
click at [248, 106] on div "Add FAQ Section" at bounding box center [241, 102] width 38 height 12
type textarea "*"
type textarea "**********"
type textarea "*"
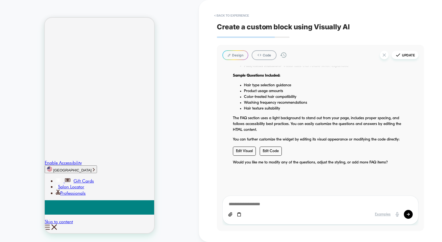
scroll to position [2087, 0]
click at [238, 151] on link "Edit Visual" at bounding box center [244, 150] width 23 height 9
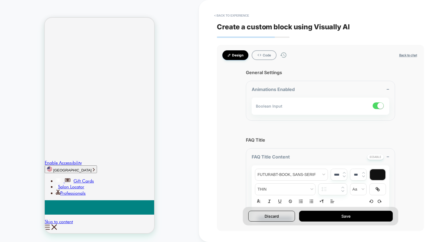
scroll to position [0, 0]
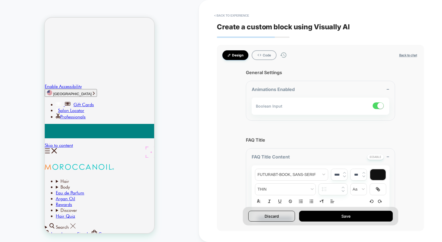
type textarea "*"
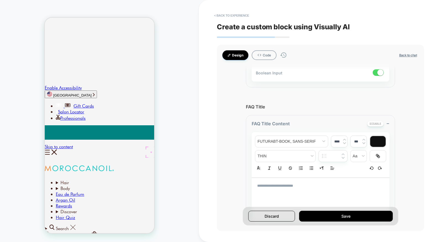
scroll to position [34, 0]
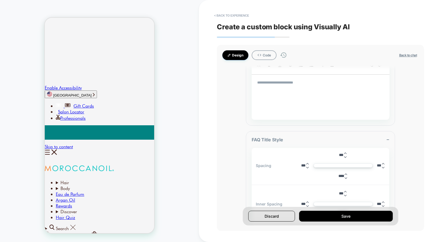
scroll to position [96, 0]
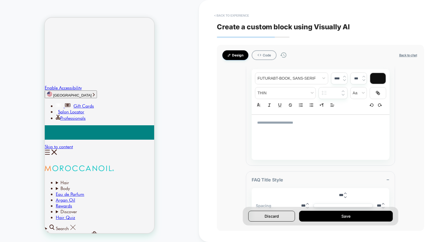
click at [237, 15] on button "< Back to experience" at bounding box center [231, 15] width 40 height 9
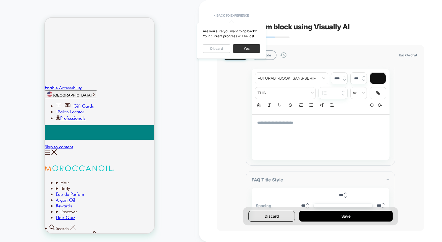
click at [237, 46] on button "Yes" at bounding box center [246, 48] width 27 height 9
